Goal: Find specific page/section: Find specific page/section

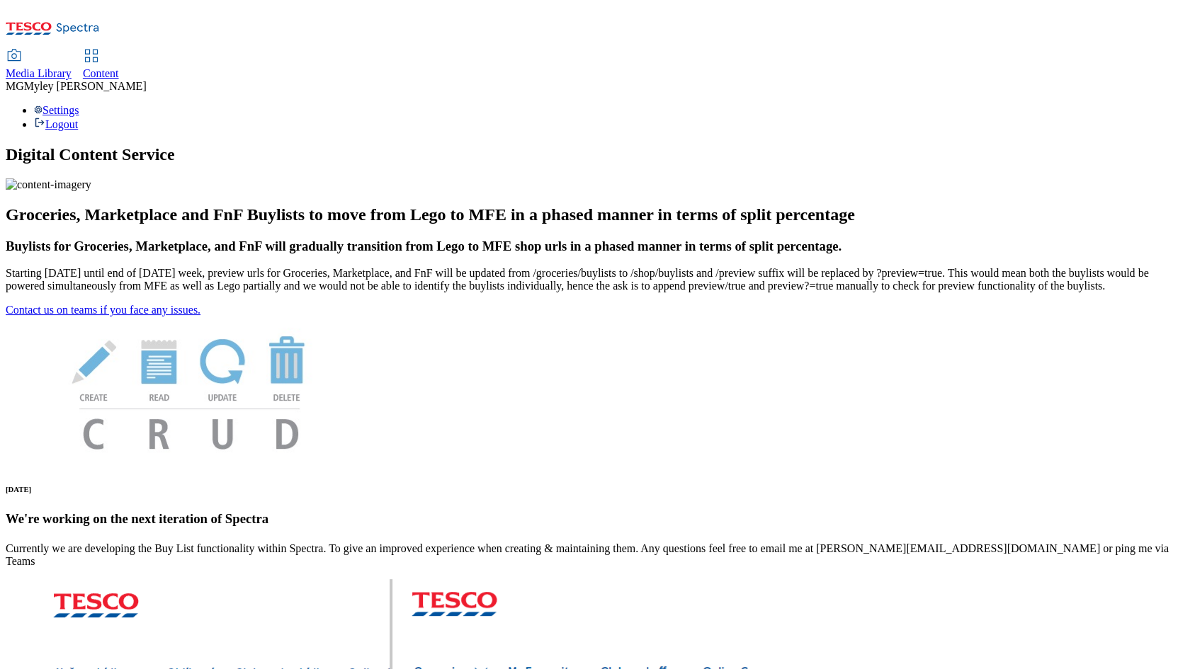
click at [119, 67] on span "Content" at bounding box center [101, 73] width 36 height 12
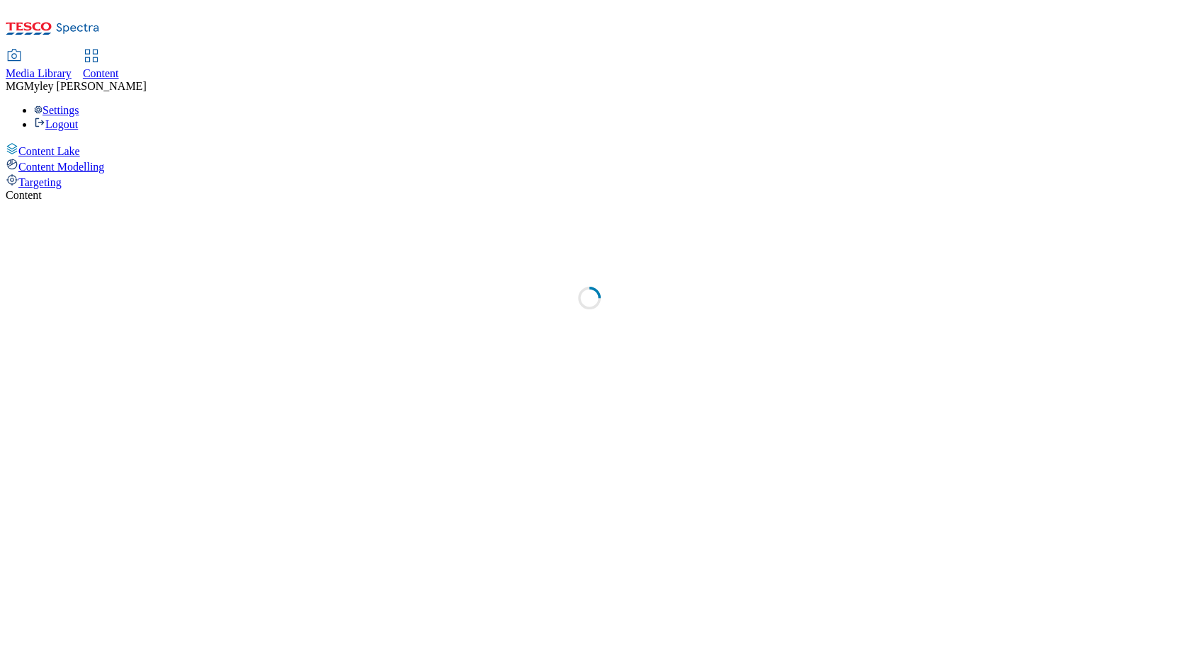
select select "ghs-[GEOGRAPHIC_DATA]"
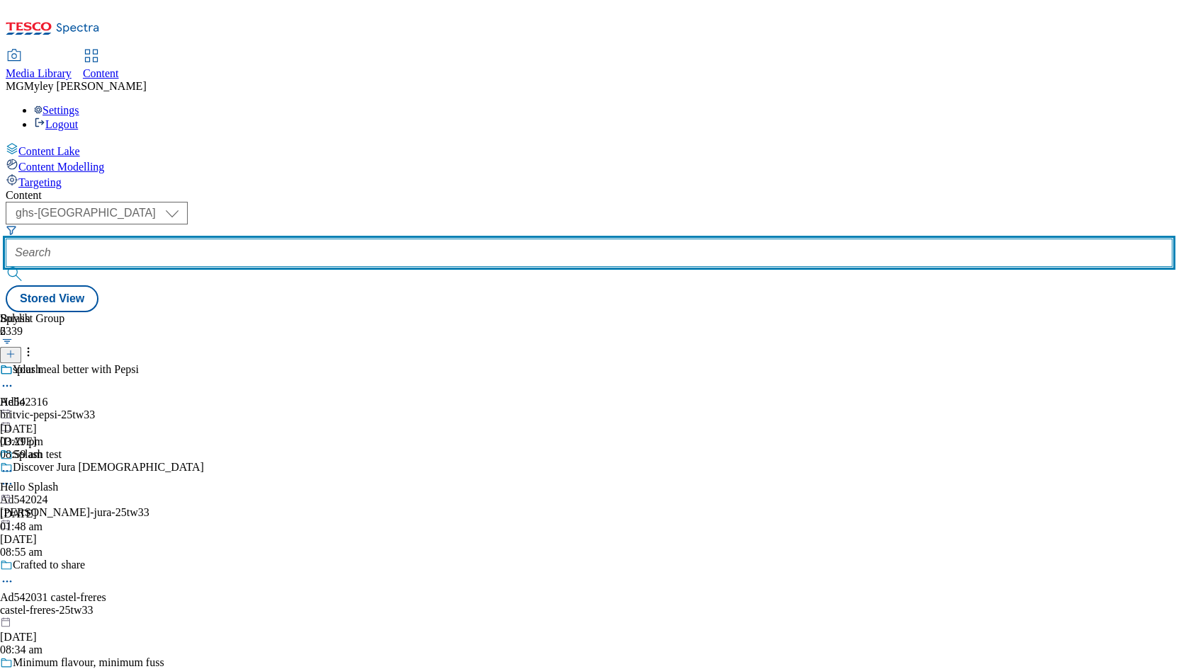
click at [347, 239] on input "text" at bounding box center [589, 253] width 1167 height 28
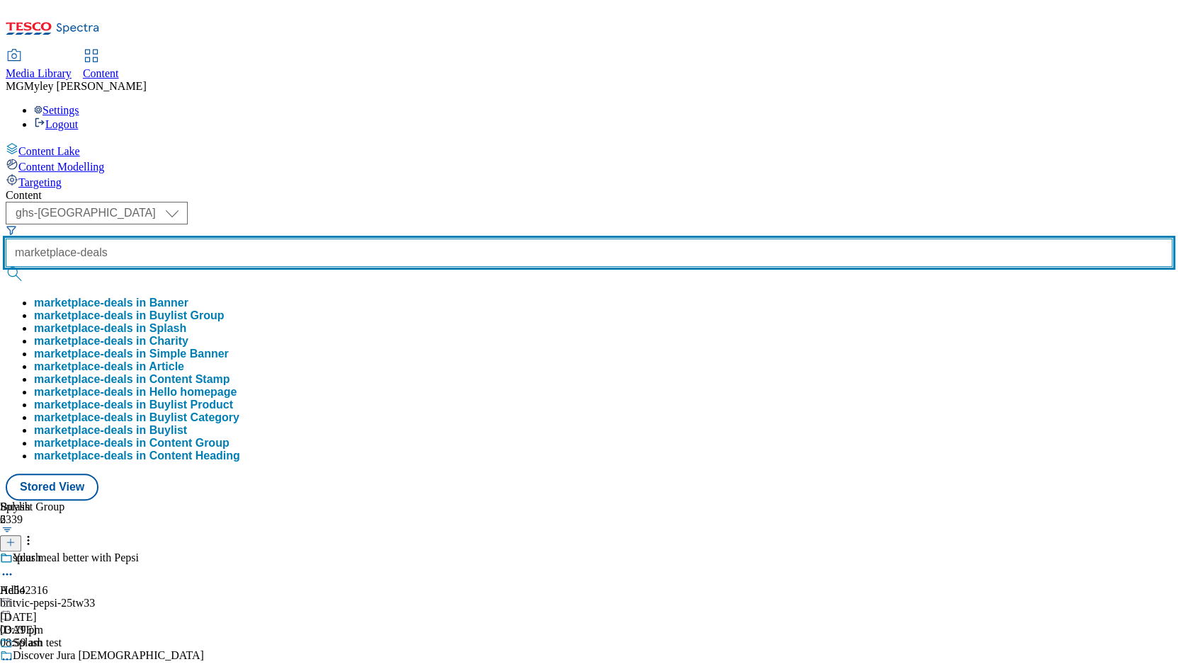
type input "marketplace-deals"
click at [6, 267] on button "submit" at bounding box center [16, 274] width 20 height 14
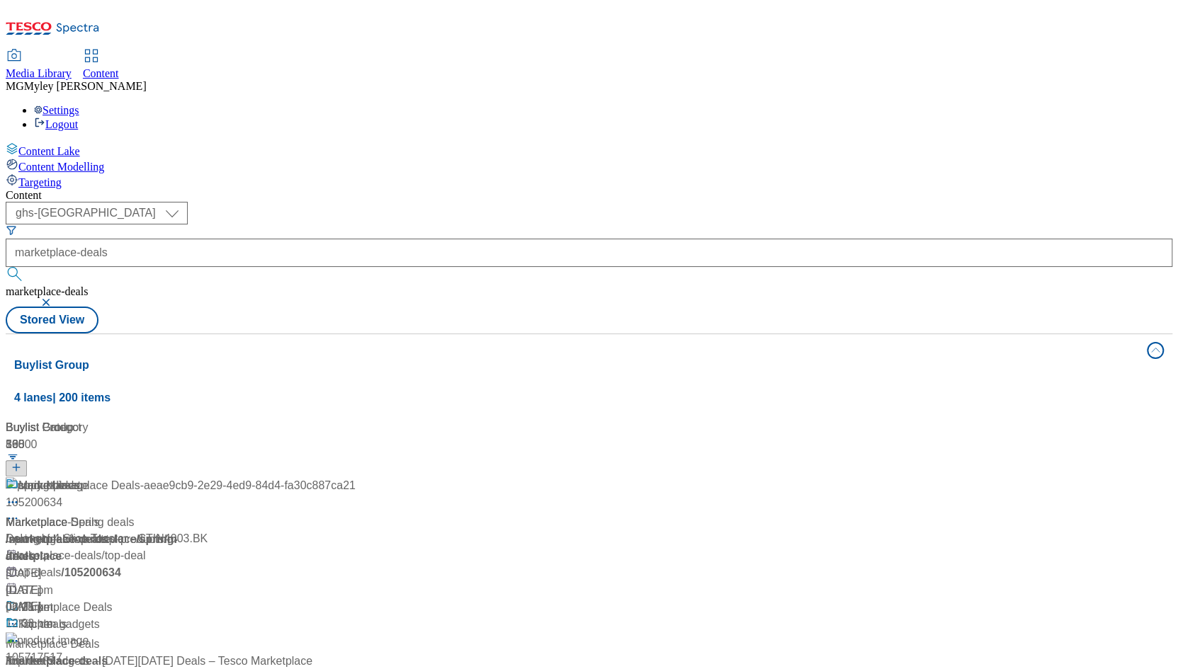
click at [624, 50] on div "Media Library Content MG [PERSON_NAME] [PERSON_NAME] Settings Logout" at bounding box center [589, 90] width 1167 height 81
click at [113, 599] on div "Marketplace Deals" at bounding box center [65, 607] width 94 height 17
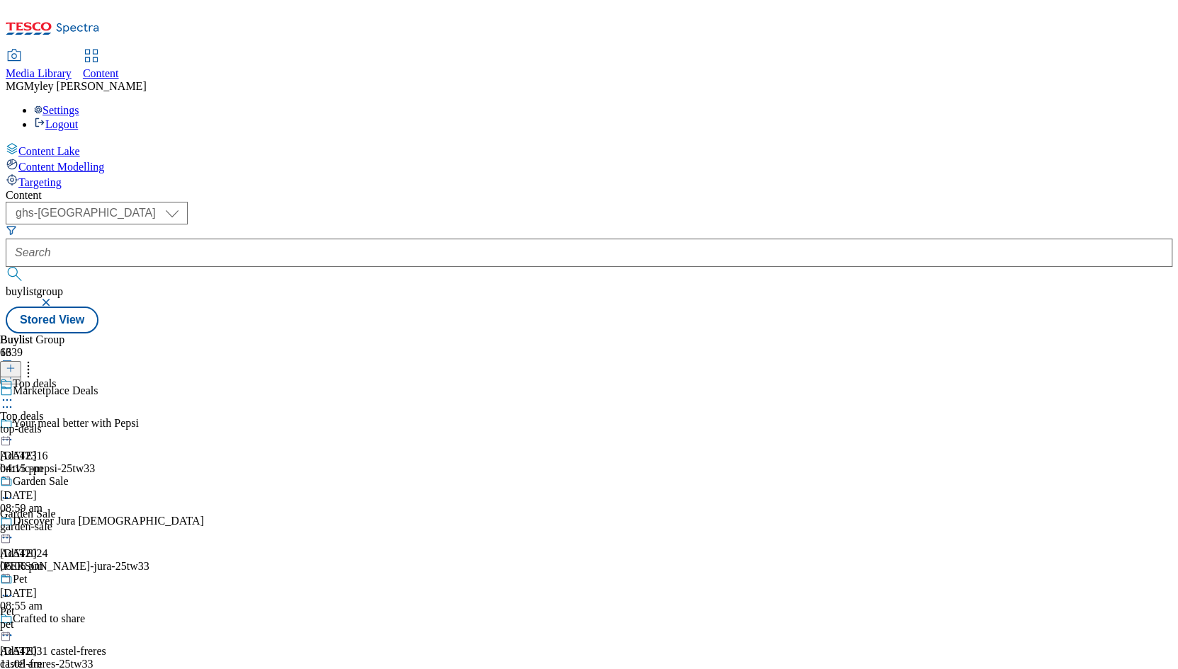
scroll to position [108, 0]
click at [103, 475] on div "Garden Sale Garden Sale garden-sale [DATE] 06:06 pm" at bounding box center [51, 524] width 103 height 98
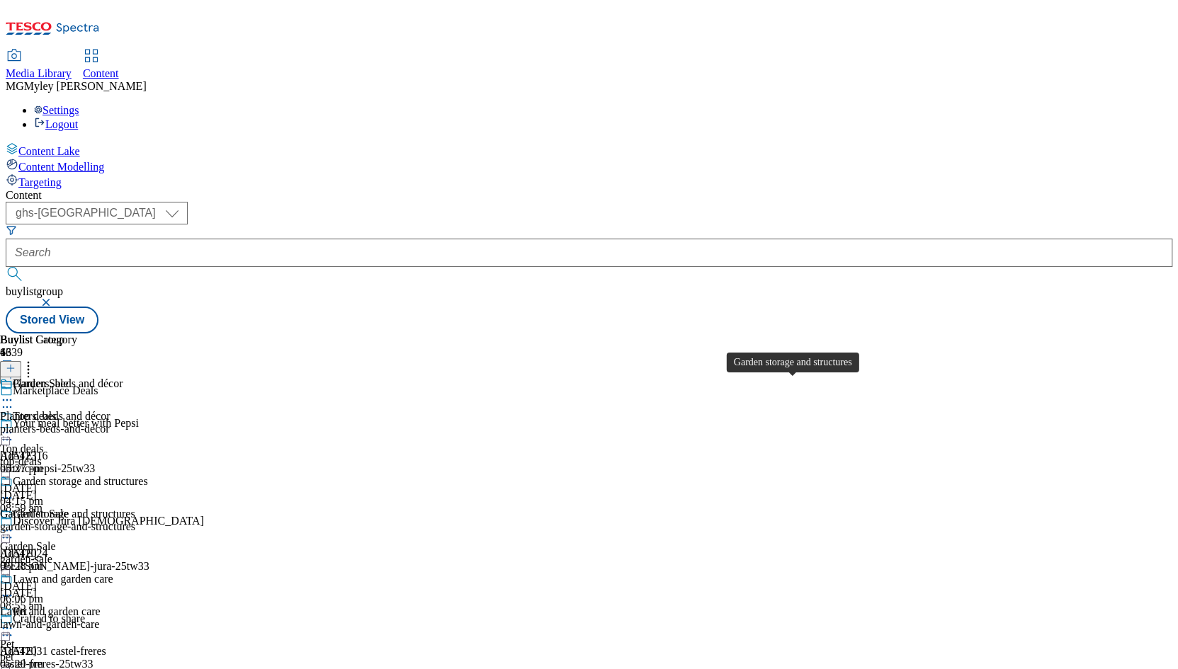
scroll to position [135, 0]
